Goal: Information Seeking & Learning: Learn about a topic

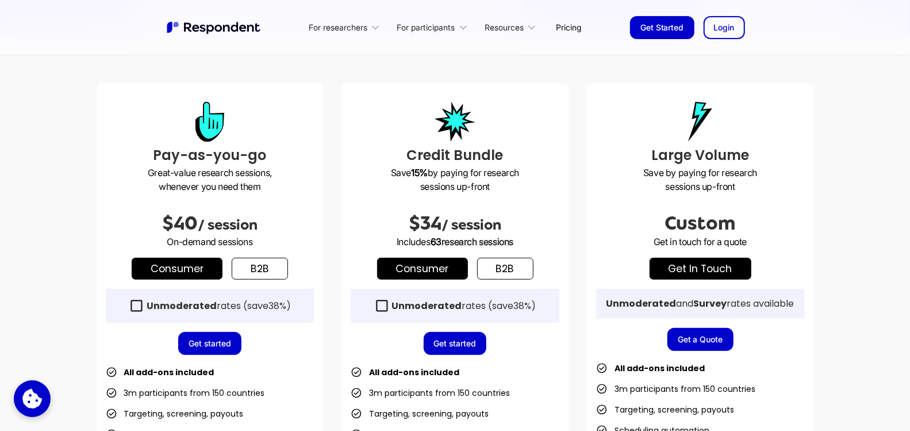
scroll to position [283, 0]
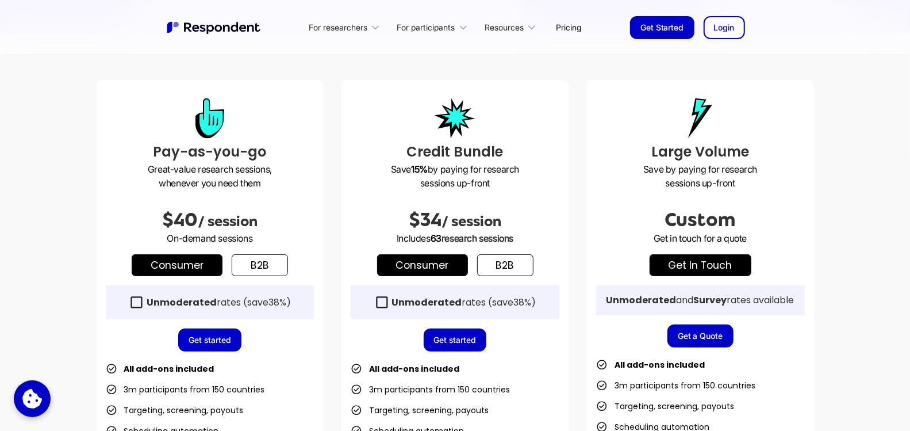
click at [262, 271] on link "b2b" at bounding box center [260, 265] width 56 height 22
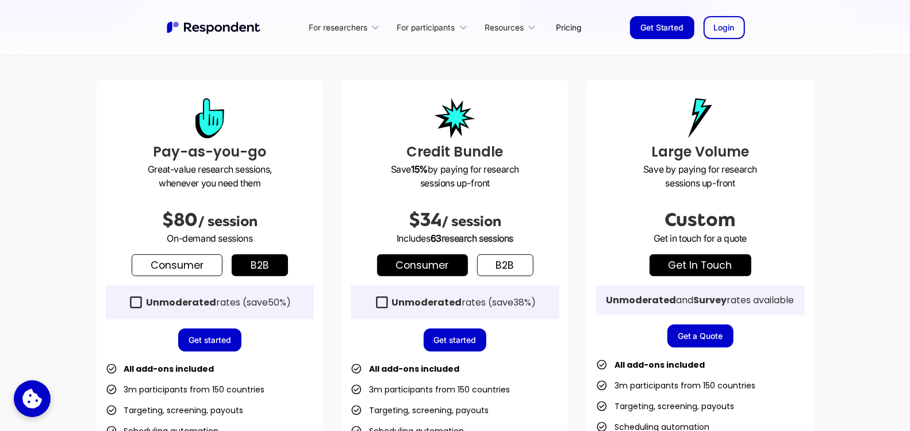
click at [187, 267] on link "Consumer" at bounding box center [177, 265] width 91 height 22
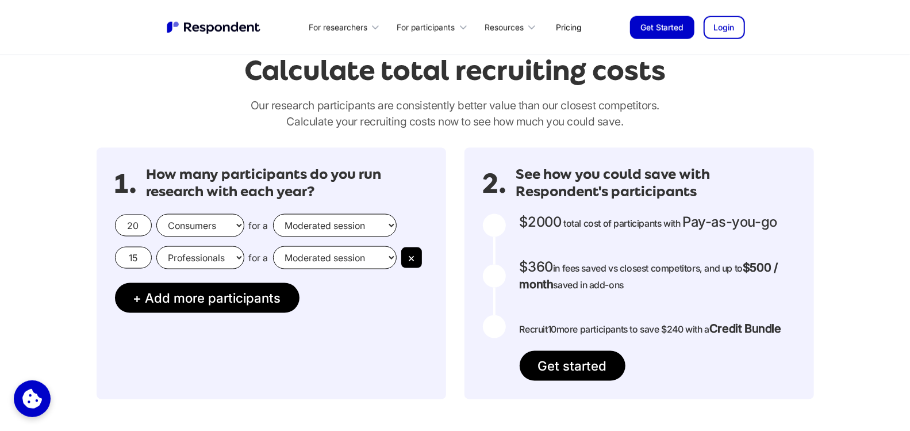
scroll to position [1000, 0]
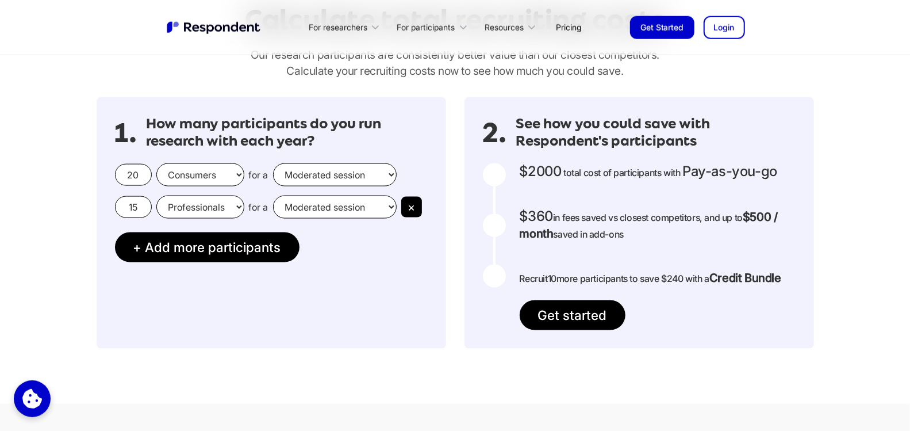
click at [294, 180] on select "Moderated session Unmoderated session" at bounding box center [335, 174] width 124 height 23
select select "unmoderated"
click at [273, 163] on select "Moderated session Unmoderated session" at bounding box center [335, 174] width 124 height 23
click at [128, 181] on input "20" at bounding box center [133, 175] width 37 height 22
type input "2"
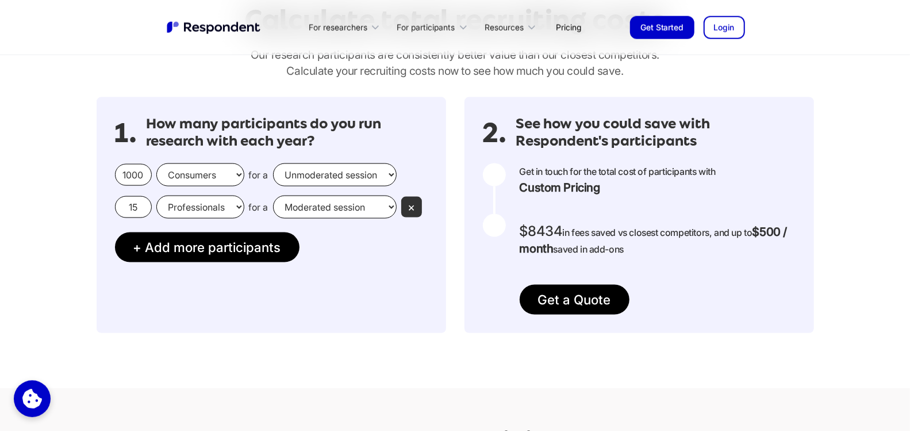
type input "1000"
click at [421, 207] on button "×" at bounding box center [411, 207] width 21 height 21
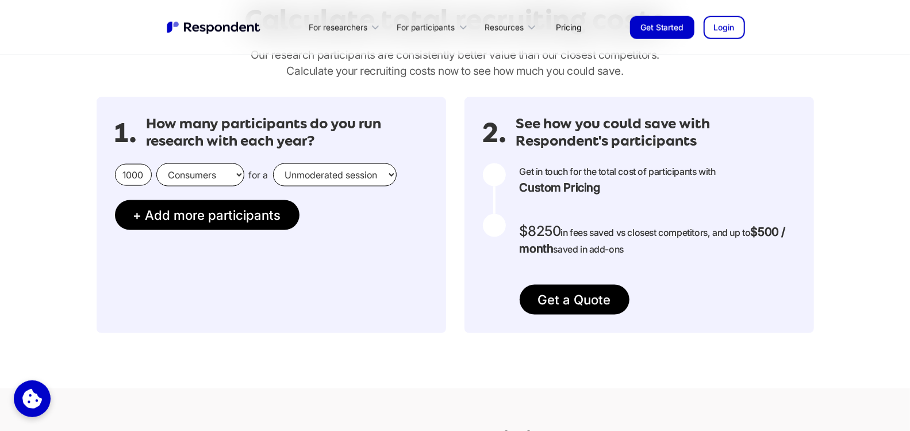
click at [487, 176] on div at bounding box center [494, 174] width 23 height 23
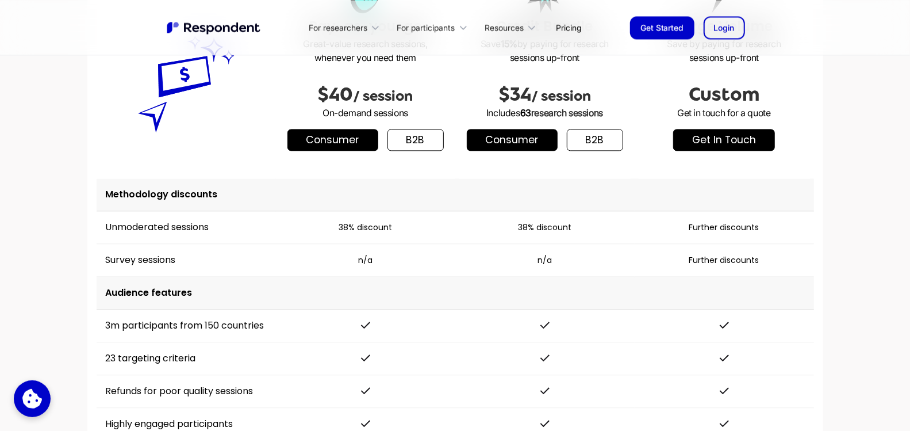
scroll to position [1580, 0]
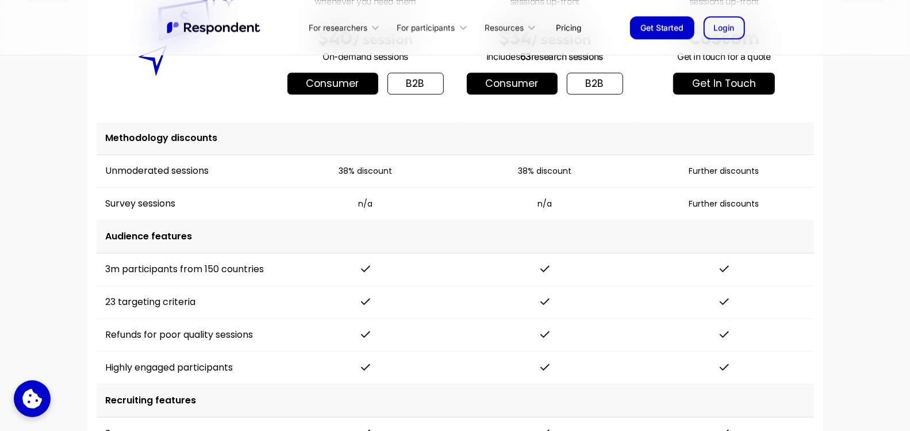
click at [124, 178] on td "Unmoderated sessions" at bounding box center [186, 171] width 179 height 33
click at [124, 168] on td "Unmoderated sessions" at bounding box center [186, 171] width 179 height 33
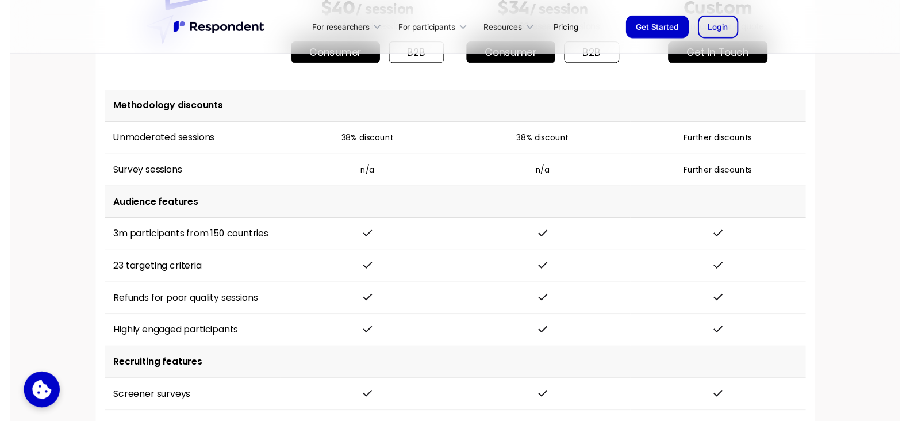
scroll to position [1602, 0]
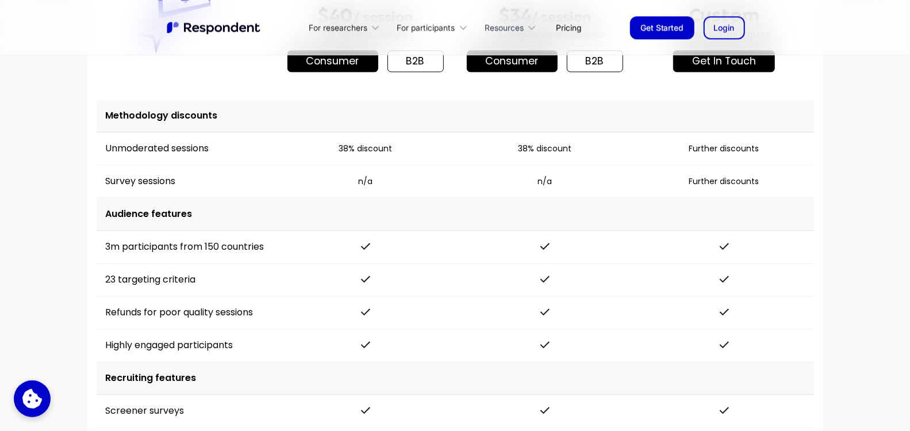
click at [518, 29] on div "Resources" at bounding box center [504, 27] width 39 height 11
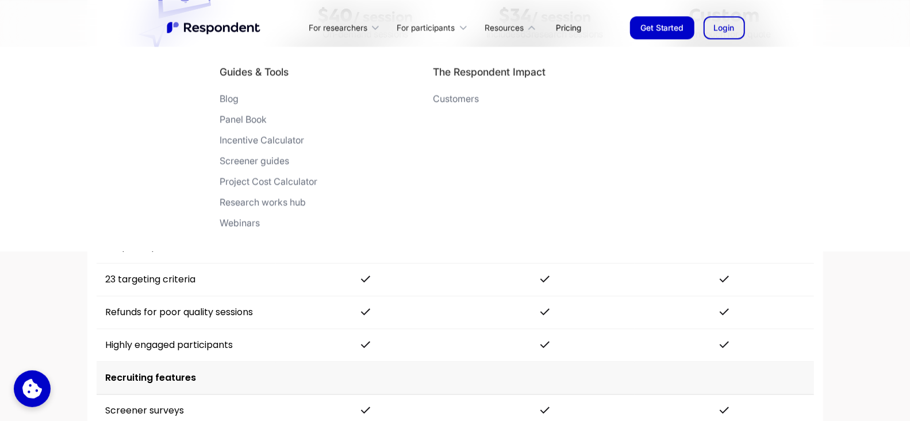
click at [257, 177] on div "Project Cost Calculator" at bounding box center [269, 180] width 98 height 11
click at [252, 221] on div "Webinars" at bounding box center [240, 222] width 40 height 11
click at [234, 124] on div "Panel Book" at bounding box center [243, 118] width 47 height 11
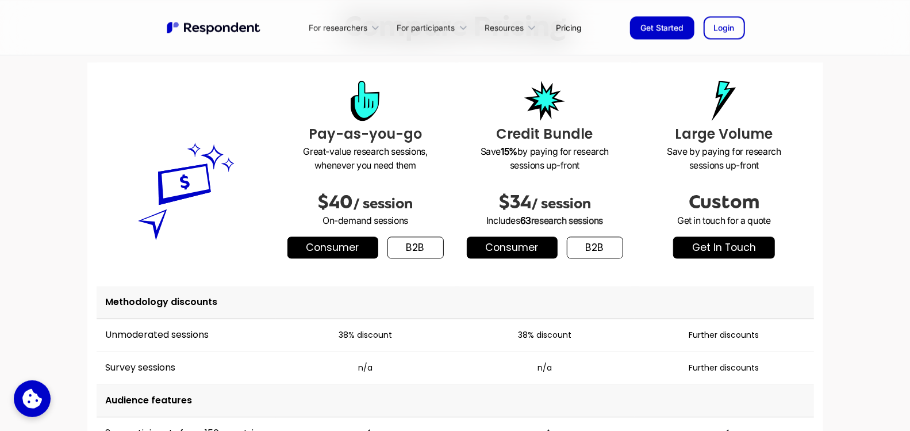
scroll to position [1427, 0]
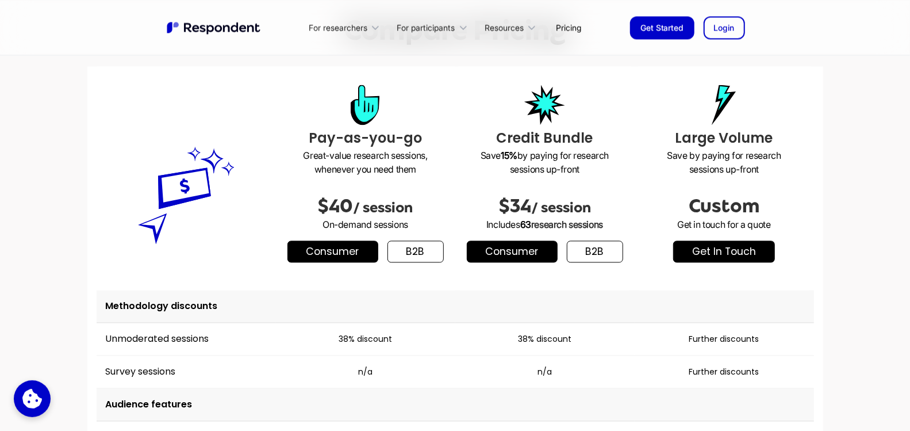
click at [415, 251] on link "b2b" at bounding box center [415, 251] width 56 height 22
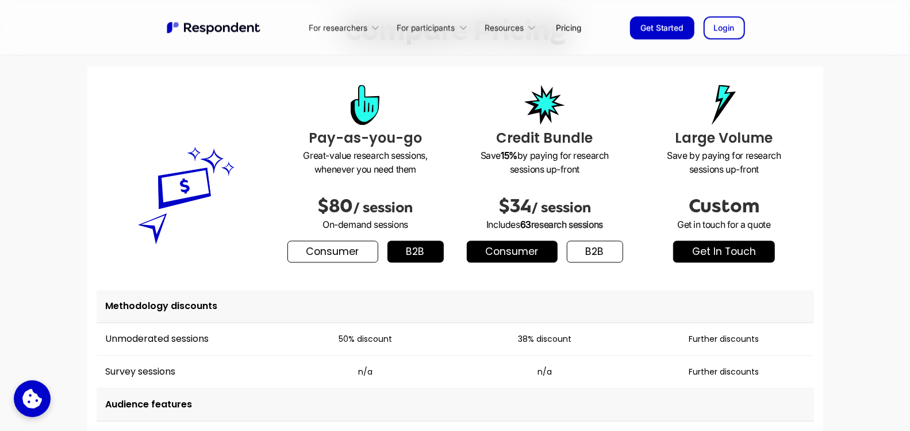
click at [347, 247] on link "Consumer" at bounding box center [332, 251] width 91 height 22
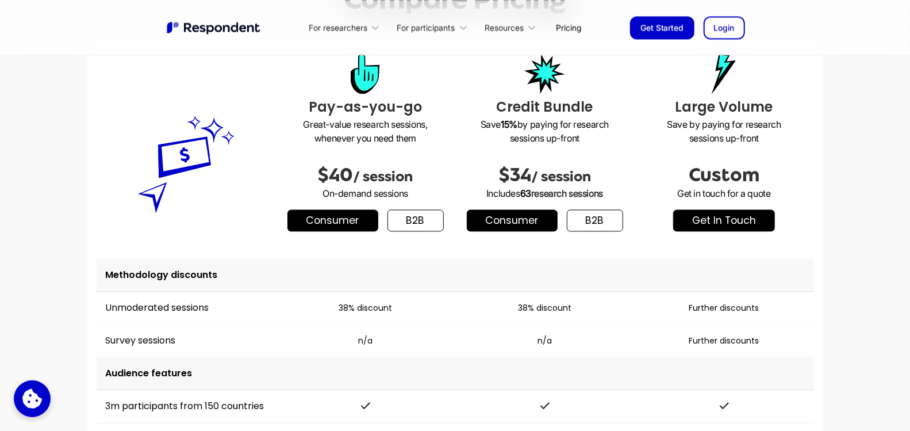
scroll to position [1443, 0]
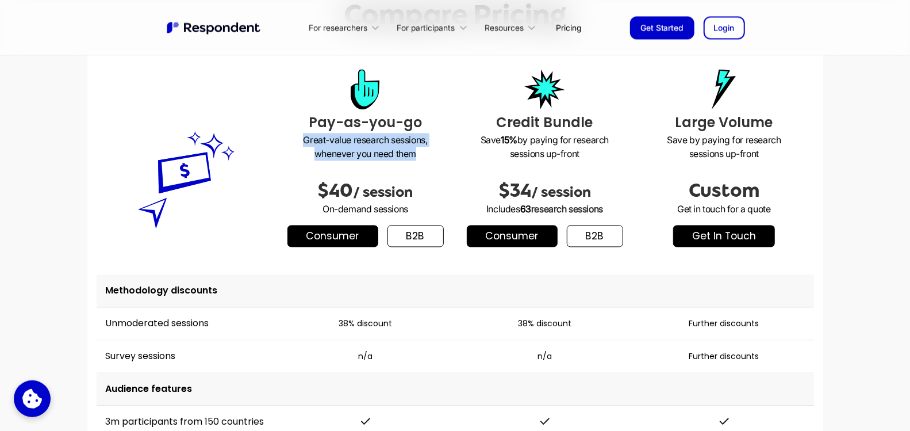
drag, startPoint x: 305, startPoint y: 137, endPoint x: 392, endPoint y: 173, distance: 94.4
click at [392, 173] on div "Pay-as-you-go Great-value research sessions, whenever you need them $40 / sessi…" at bounding box center [365, 163] width 179 height 224
click at [348, 245] on link "Consumer" at bounding box center [332, 236] width 91 height 22
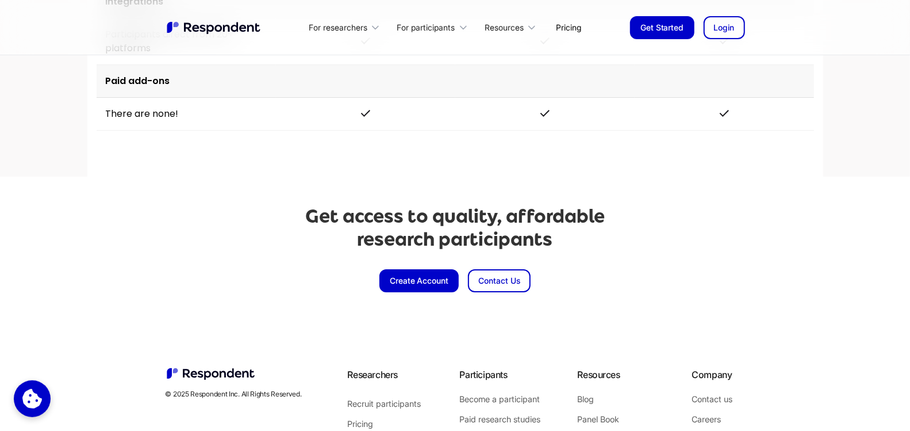
scroll to position [2623, 0]
